Goal: Task Accomplishment & Management: Complete application form

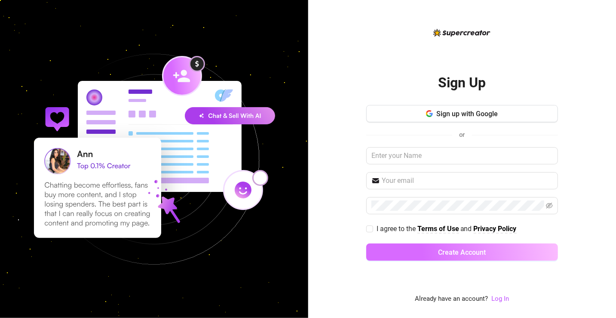
click at [447, 251] on span "Create Account" at bounding box center [462, 252] width 48 height 8
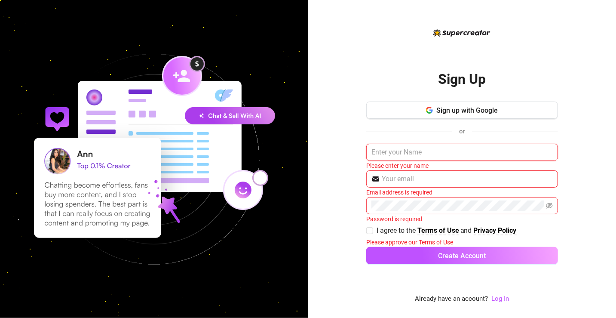
click at [402, 156] on input "text" at bounding box center [462, 152] width 192 height 17
type input "r"
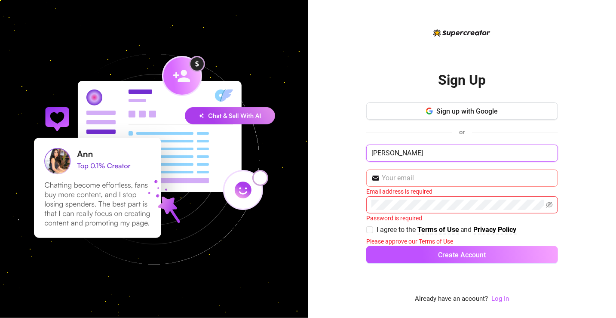
type input "[PERSON_NAME]"
click at [443, 179] on input "text" at bounding box center [467, 178] width 171 height 10
type input "[EMAIL_ADDRESS][DOMAIN_NAME]"
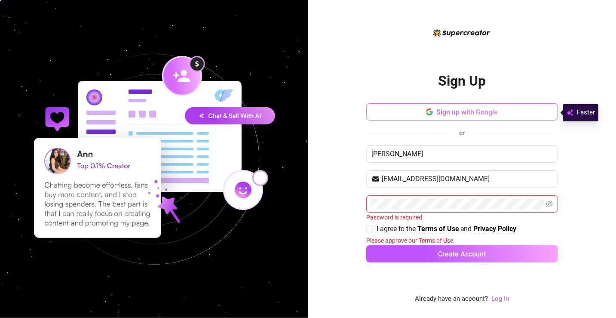
click at [453, 107] on button "Sign up with Google" at bounding box center [462, 111] width 192 height 17
click at [459, 114] on span "Sign up with Google" at bounding box center [466, 112] width 61 height 8
click at [457, 112] on span "Sign up with Google" at bounding box center [466, 112] width 61 height 8
click at [448, 111] on span "Sign up with Google" at bounding box center [466, 112] width 61 height 8
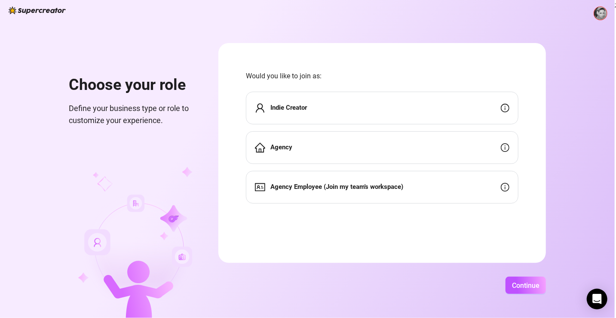
click at [333, 105] on div "Indie Creator" at bounding box center [382, 108] width 272 height 33
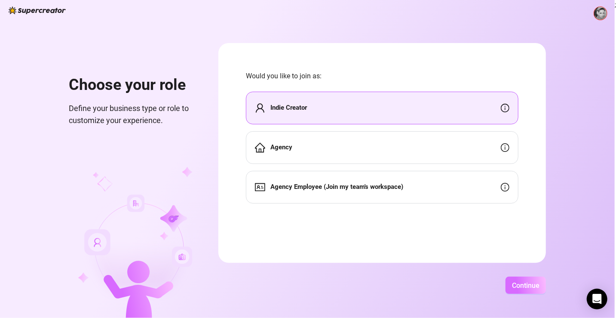
click at [525, 287] on span "Continue" at bounding box center [525, 285] width 27 height 8
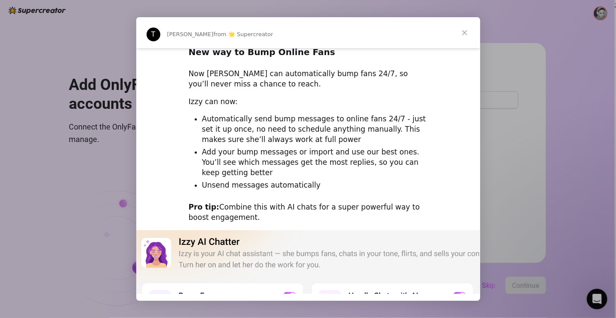
scroll to position [43, 0]
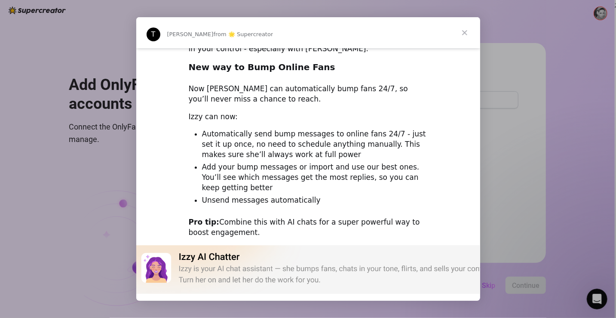
drag, startPoint x: 235, startPoint y: 219, endPoint x: 172, endPoint y: 90, distance: 143.3
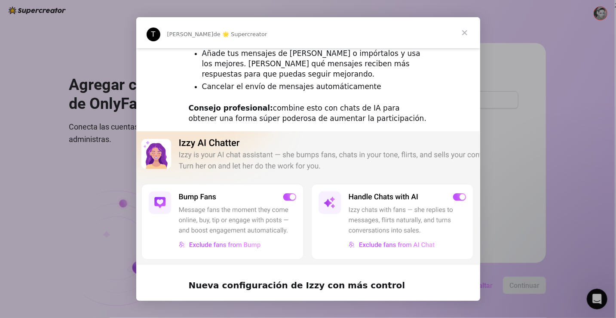
scroll to position [258, 0]
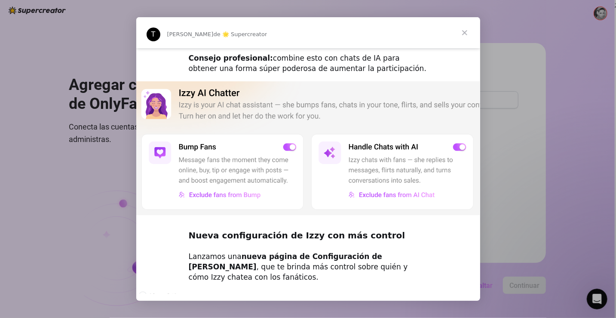
click at [287, 114] on img "Mensajero de intercomunicación" at bounding box center [308, 148] width 344 height 134
click at [291, 114] on img "Mensajero de intercomunicación" at bounding box center [308, 148] width 344 height 134
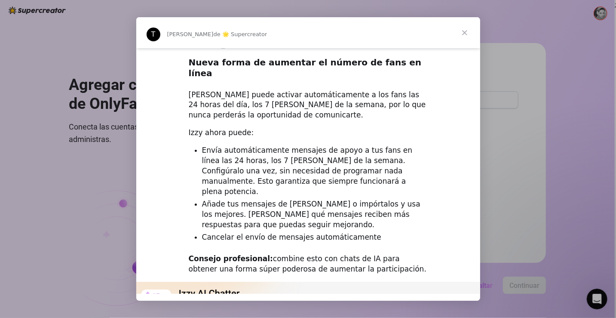
scroll to position [0, 0]
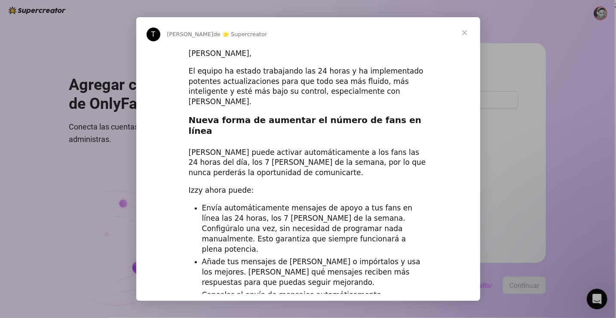
click at [462, 36] on span "Cerca" at bounding box center [464, 32] width 31 height 31
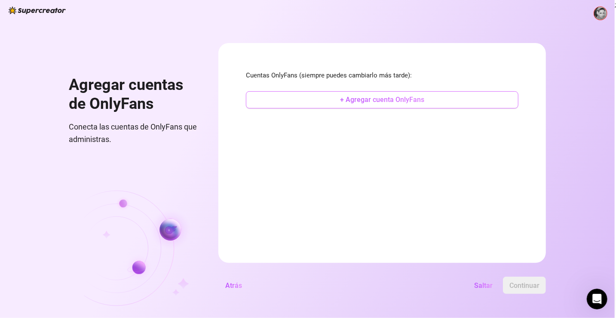
click at [355, 99] on font "+ Agregar cuenta OnlyFans" at bounding box center [382, 99] width 84 height 8
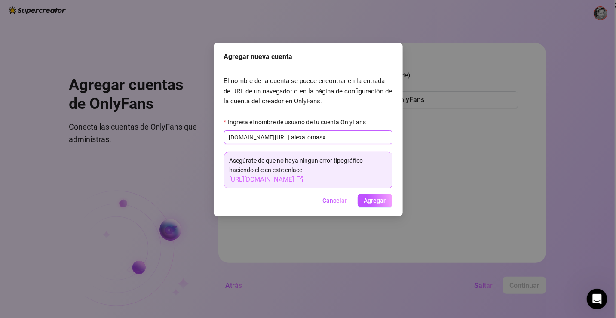
type input "alexatomasx"
click at [370, 202] on font "Agregar" at bounding box center [375, 200] width 22 height 7
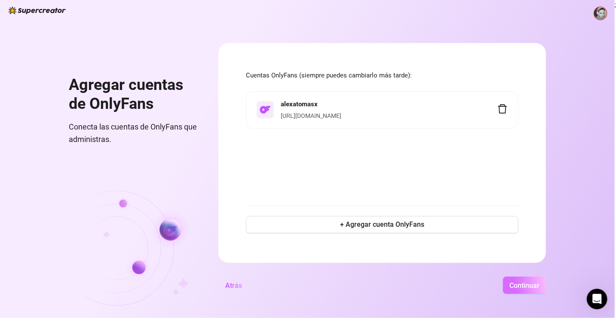
click at [533, 285] on font "Continuar" at bounding box center [524, 285] width 30 height 8
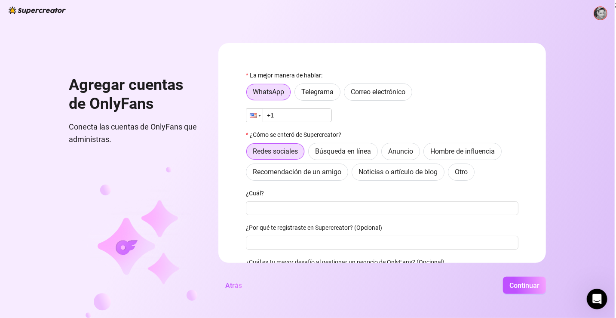
click at [257, 117] on div at bounding box center [254, 115] width 16 height 13
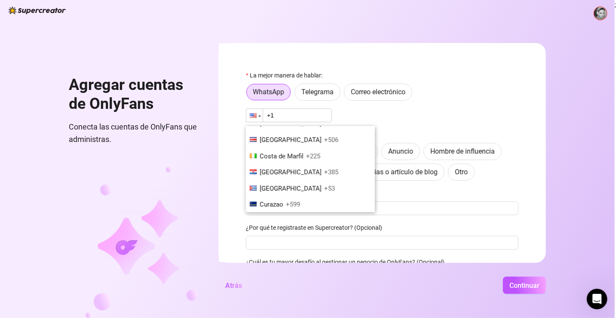
scroll to position [773, 0]
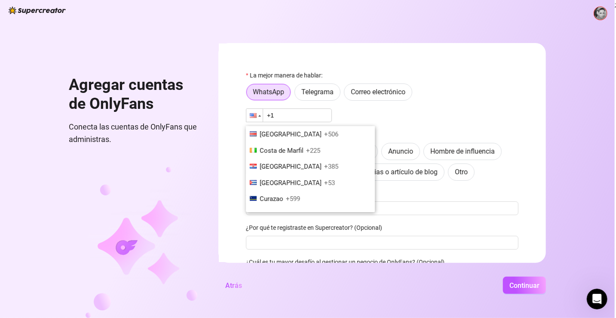
click at [276, 165] on font "[GEOGRAPHIC_DATA]" at bounding box center [291, 166] width 62 height 8
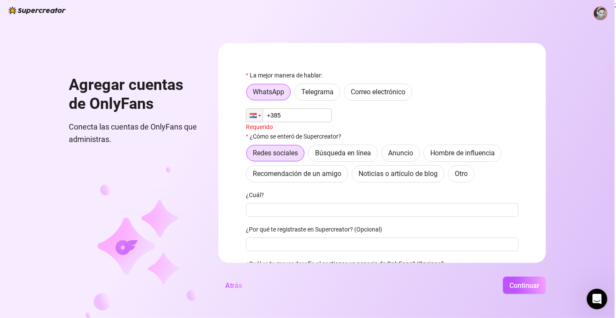
click at [305, 114] on input "+385" at bounding box center [289, 115] width 86 height 14
type input "[PHONE_NUMBER]"
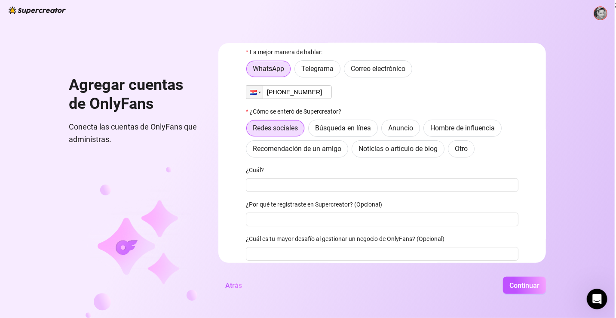
scroll to position [43, 0]
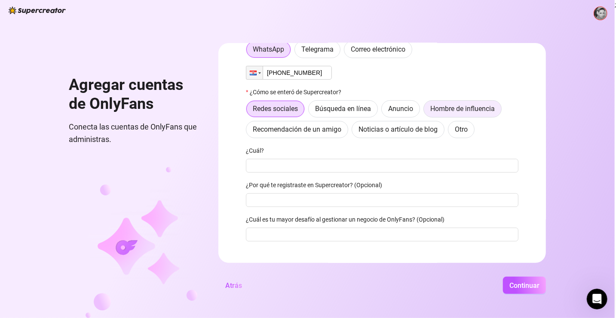
click at [445, 109] on font "Hombre de influencia" at bounding box center [462, 108] width 64 height 8
click at [426, 111] on input "Hombre de influencia" at bounding box center [426, 111] width 0 height 0
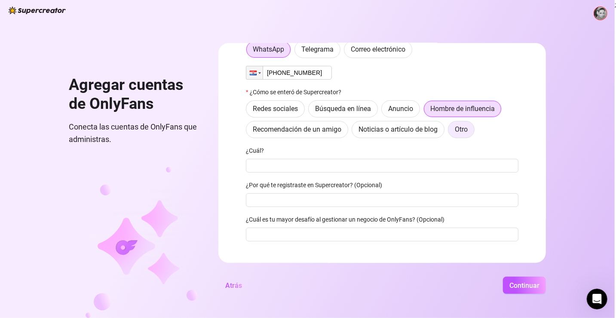
click at [465, 129] on font "Otro" at bounding box center [461, 129] width 13 height 8
click at [450, 131] on input "Otro" at bounding box center [450, 131] width 0 height 0
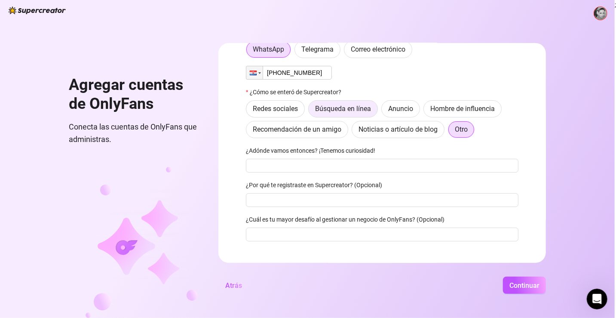
click at [357, 109] on font "Búsqueda en línea" at bounding box center [343, 108] width 56 height 8
click at [311, 111] on input "Búsqueda en línea" at bounding box center [311, 111] width 0 height 0
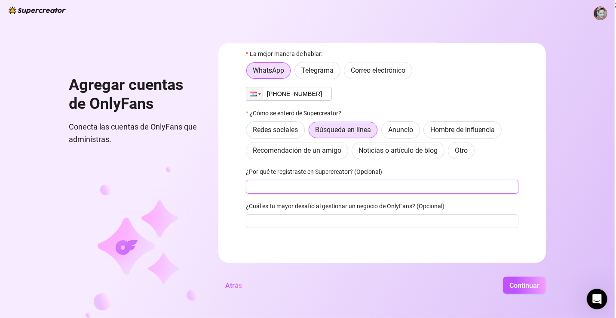
click at [309, 186] on input "¿Por qué te registraste en Supercreator? (Opcional)" at bounding box center [382, 187] width 272 height 14
type input "Q"
click at [340, 186] on input "Lo tengo abandonado y quiero atudarme con esta erramienta a crecer de nuevo." at bounding box center [382, 187] width 272 height 14
click at [390, 188] on input "Lo tengo abandonado y quiero ayudarme con esta erramienta a crecer de nuevo." at bounding box center [382, 187] width 272 height 14
click at [389, 188] on input "Lo tengo abandonado y quiero ayudarme con esta erramienta a crecer de nuevo." at bounding box center [382, 187] width 272 height 14
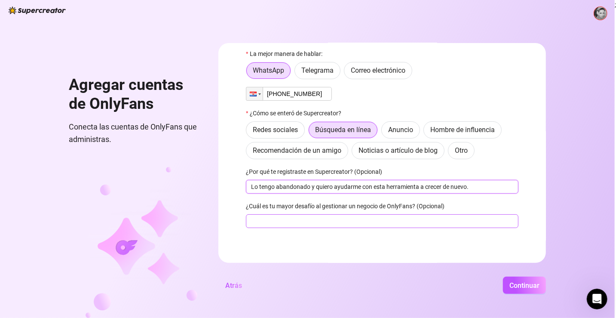
type input "Lo tengo abandonado y quiero ayudarme con esta herramienta a crecer de nuevo."
click at [319, 218] on input "¿Cuál es tu mayor desafío al gestionar un negocio de OnlyFans? (Opcional)" at bounding box center [382, 221] width 272 height 14
drag, startPoint x: 292, startPoint y: 221, endPoint x: 307, endPoint y: 218, distance: 15.3
click at [307, 218] on input "No me gusta el Chat" at bounding box center [382, 221] width 272 height 14
drag, startPoint x: 281, startPoint y: 220, endPoint x: 252, endPoint y: 224, distance: 28.7
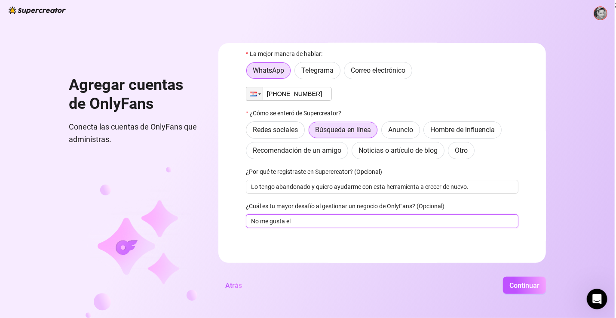
click at [252, 224] on input "No me gusta el" at bounding box center [382, 221] width 272 height 14
type input "Atraer nuevos clientes y el tema chat"
click at [533, 287] on font "Continuar" at bounding box center [524, 285] width 30 height 8
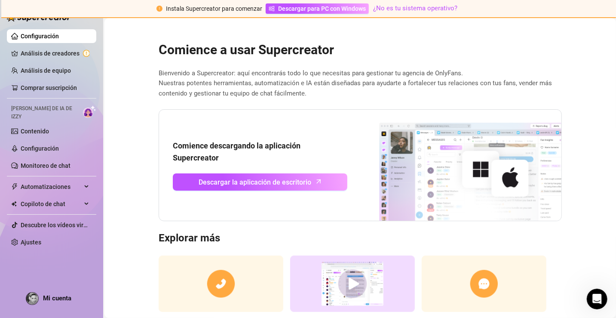
click at [43, 36] on link "Configuración" at bounding box center [40, 36] width 38 height 7
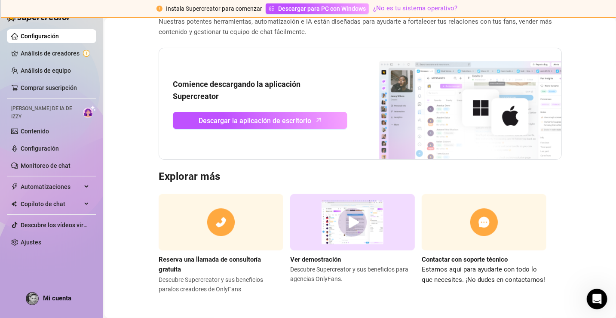
scroll to position [62, 0]
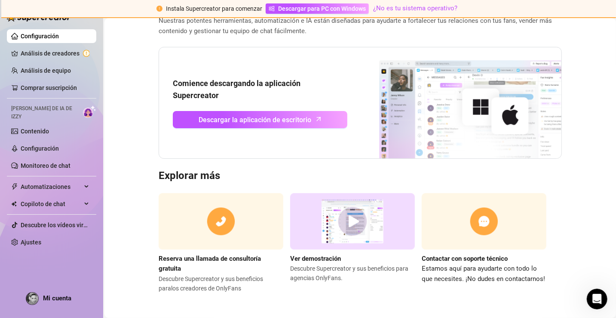
drag, startPoint x: 208, startPoint y: 224, endPoint x: 153, endPoint y: 238, distance: 55.9
click at [153, 238] on div "Comience a usar Supercreator Bienvenido a Supercreator: aquí encontrarás todo l…" at bounding box center [360, 131] width 417 height 324
click at [231, 218] on img at bounding box center [221, 221] width 125 height 56
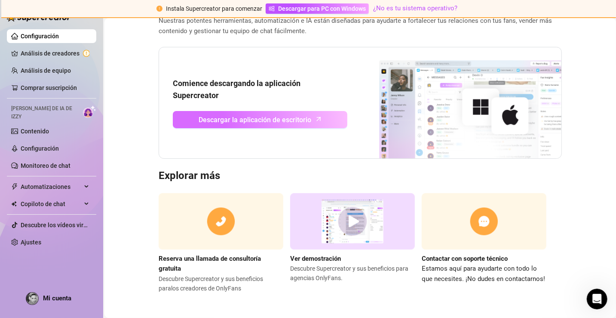
click at [264, 118] on font "Descargar la aplicación de escritorio" at bounding box center [255, 120] width 113 height 8
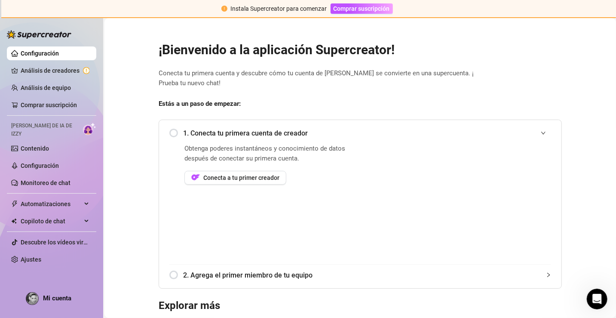
scroll to position [43, 0]
